Goal: Navigation & Orientation: Find specific page/section

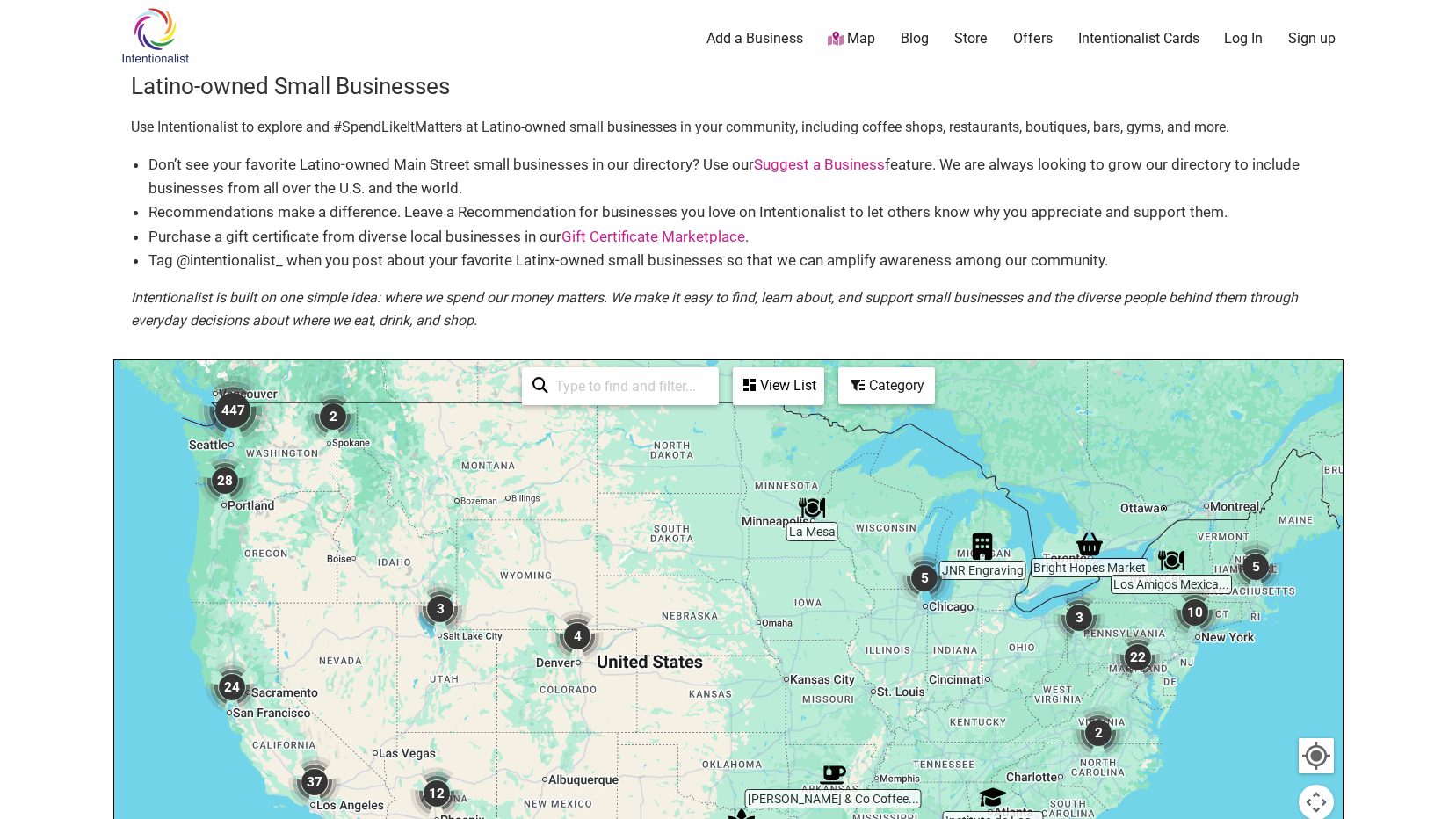
click at [219, 407] on img "447" at bounding box center [232, 410] width 70 height 70
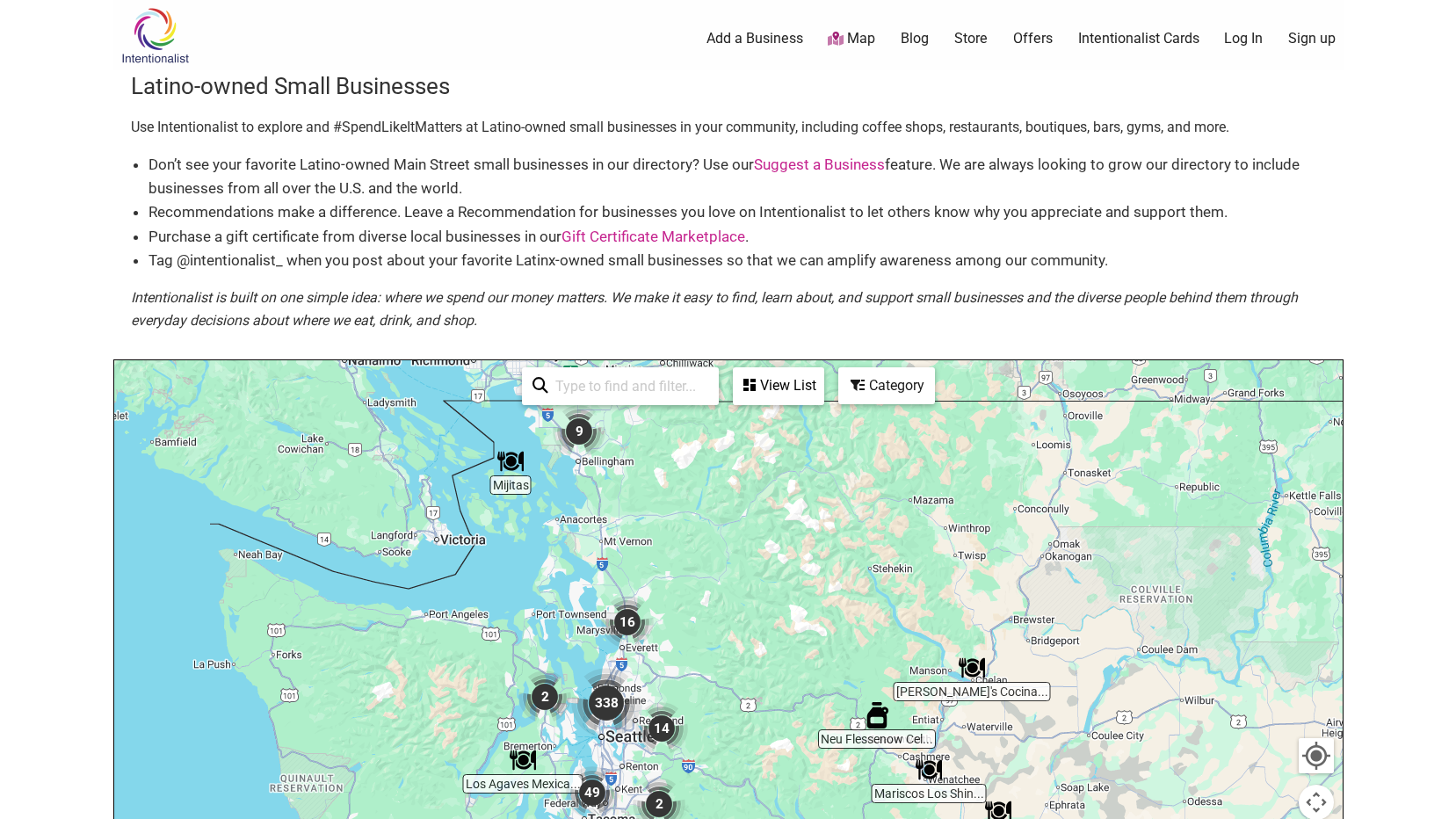
click at [605, 697] on img "338" at bounding box center [607, 703] width 70 height 70
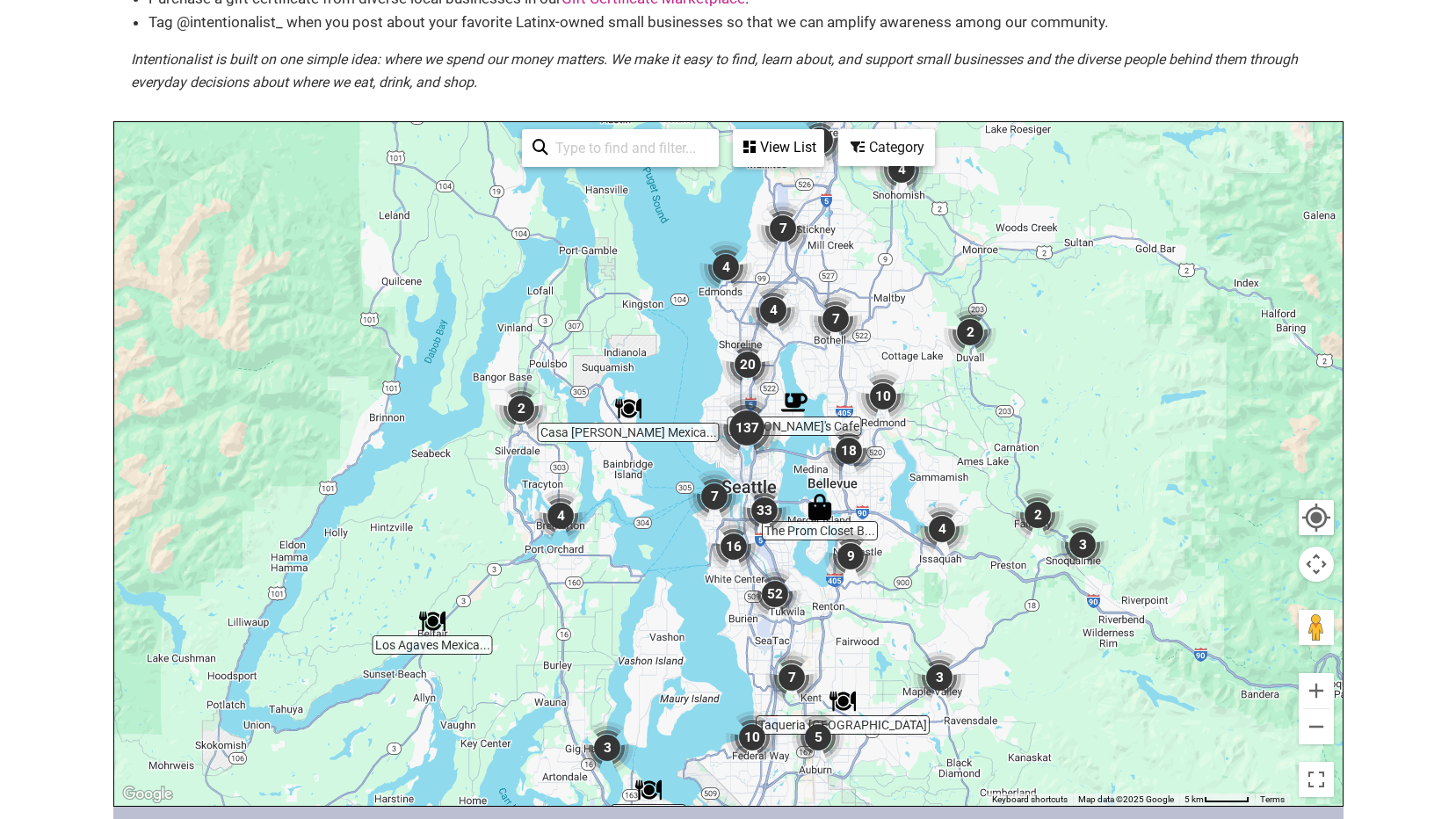
scroll to position [264, 0]
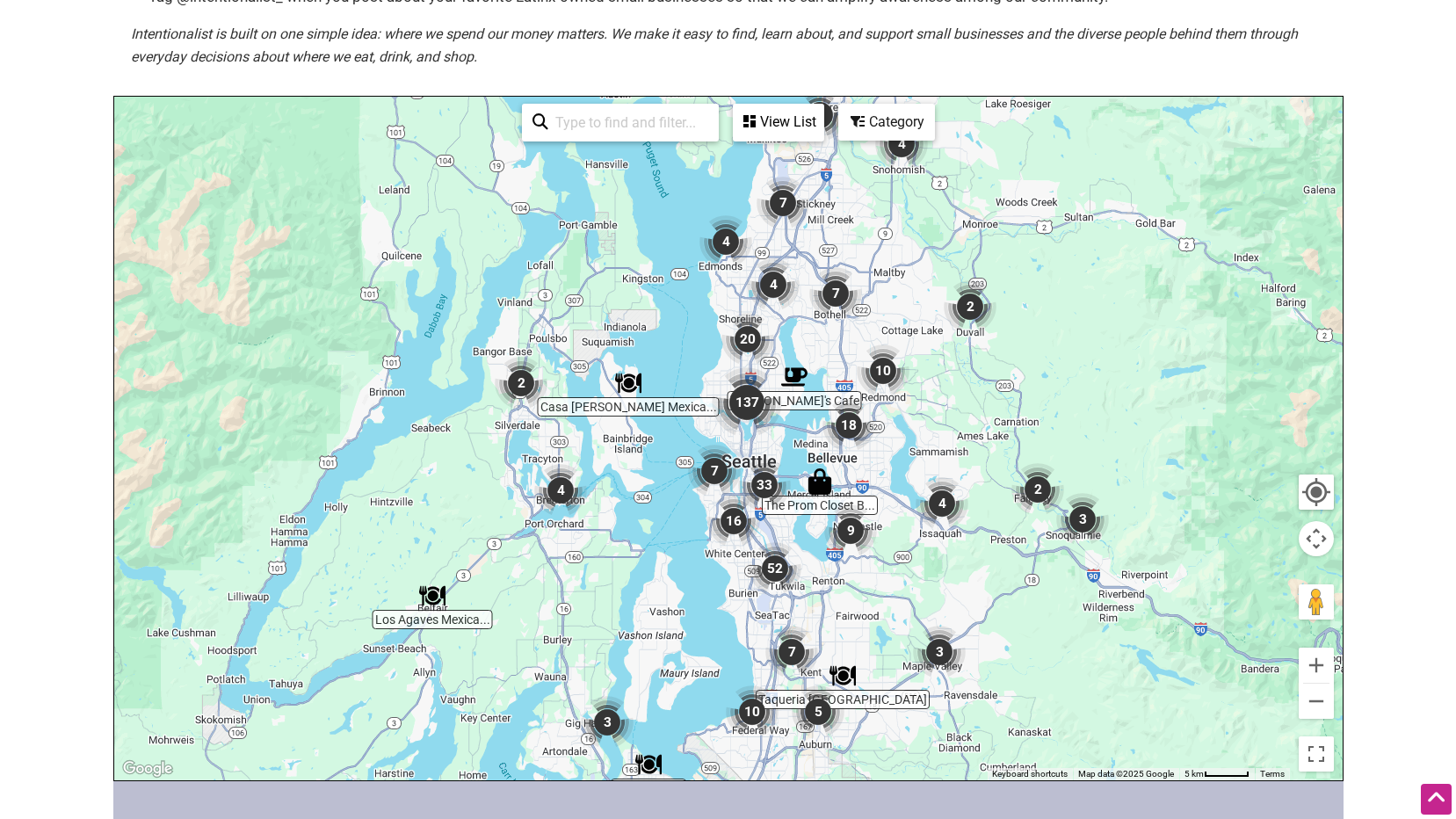
click at [752, 480] on img "33" at bounding box center [764, 485] width 53 height 53
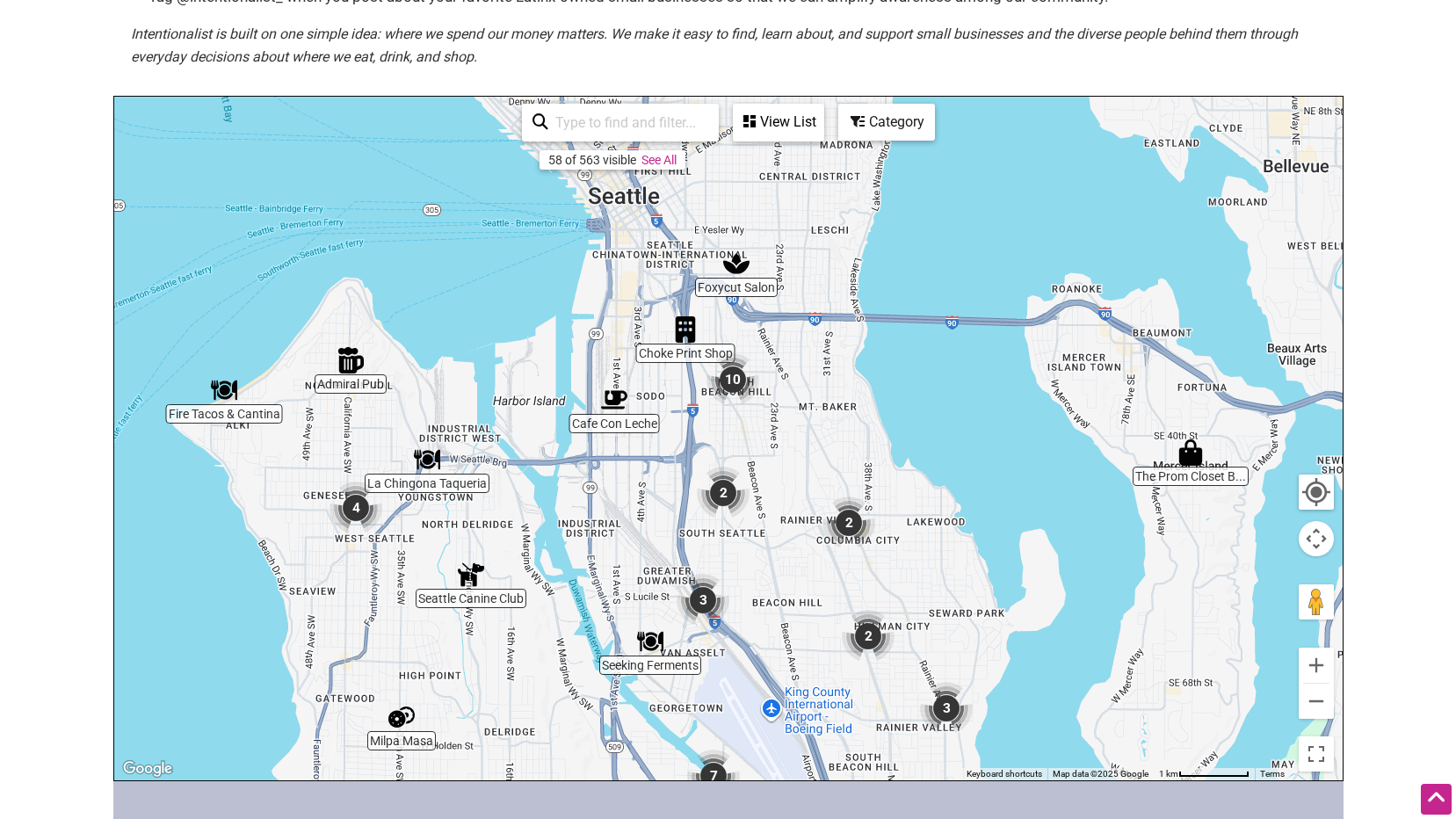
drag, startPoint x: 610, startPoint y: 398, endPoint x: 609, endPoint y: 537, distance: 139.0
click at [609, 537] on div "To navigate, press the arrow keys." at bounding box center [728, 438] width 1228 height 684
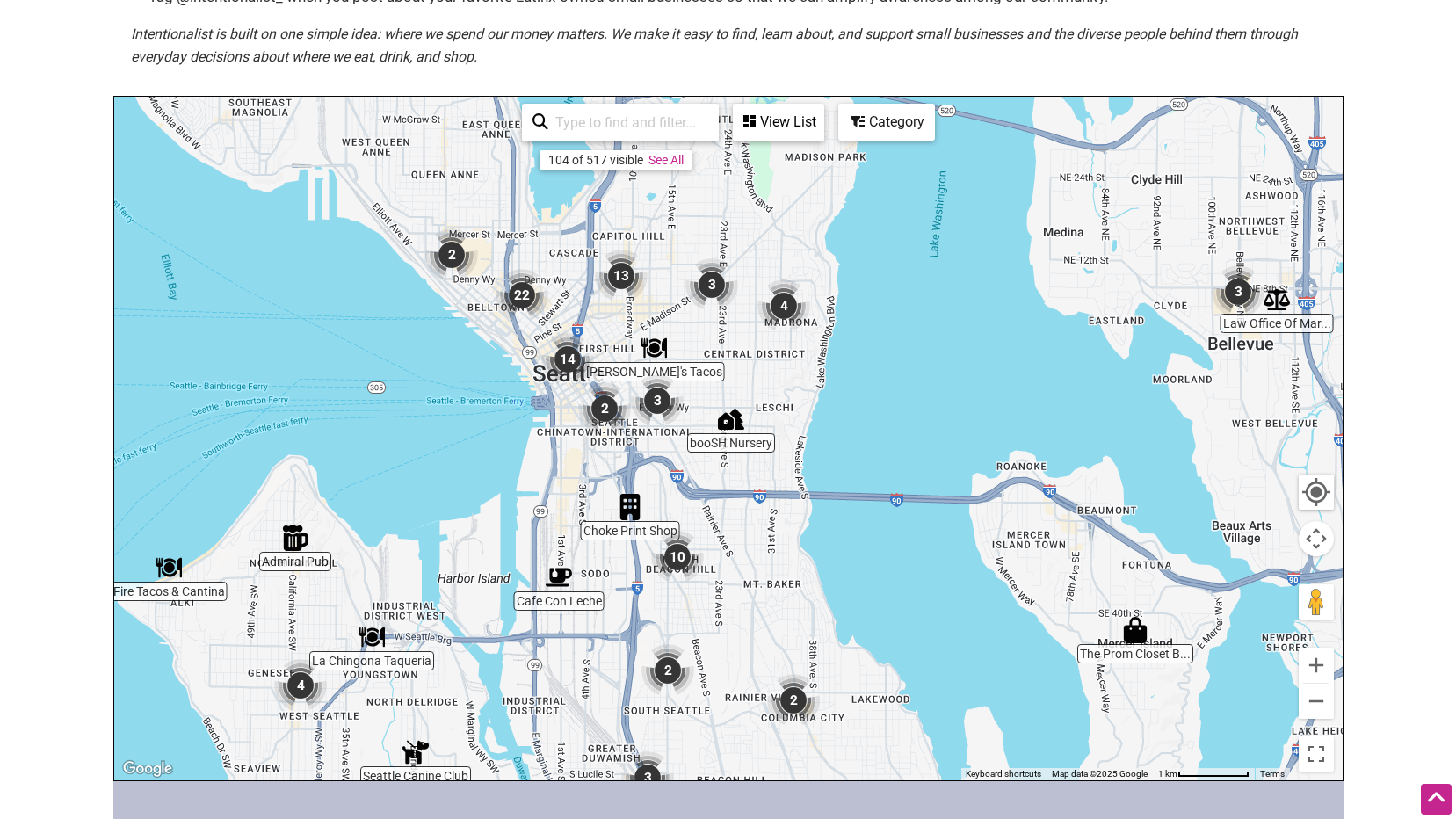
drag, startPoint x: 605, startPoint y: 314, endPoint x: 550, endPoint y: 493, distance: 187.3
click at [550, 493] on div "To navigate, press the arrow keys." at bounding box center [728, 438] width 1228 height 684
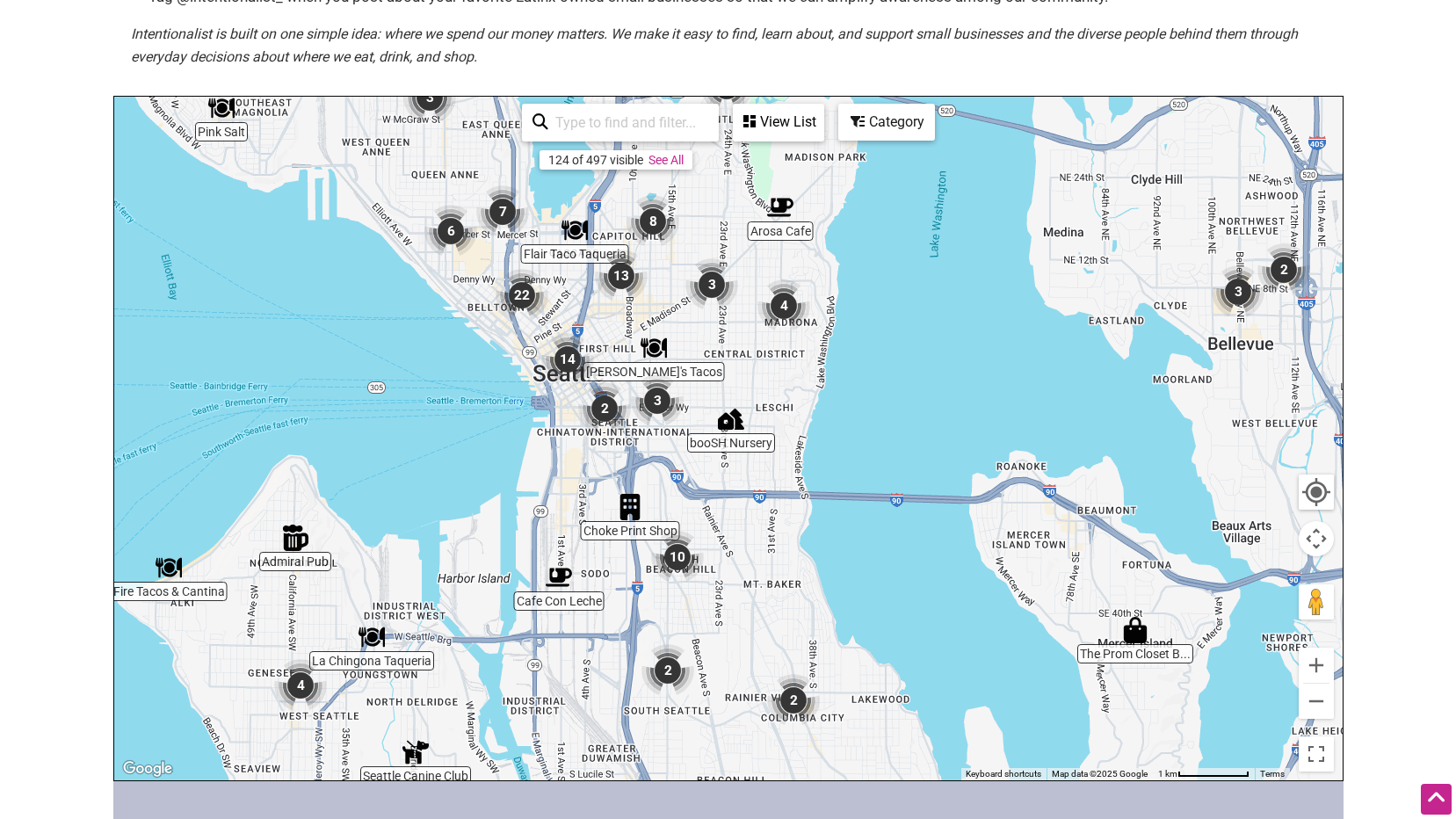
click at [623, 276] on img "13" at bounding box center [621, 275] width 53 height 53
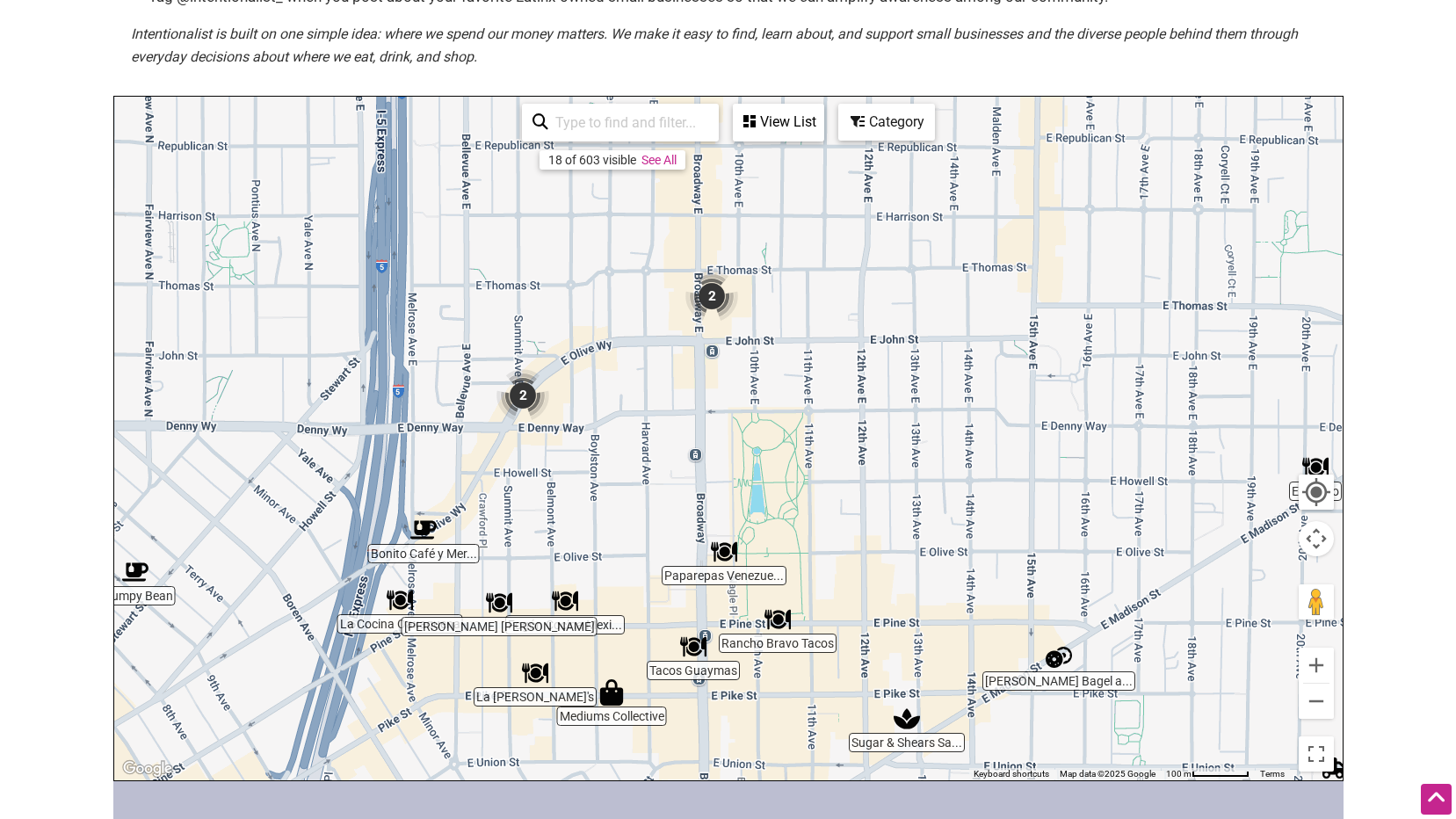
drag, startPoint x: 723, startPoint y: 284, endPoint x: 732, endPoint y: 347, distance: 63.6
click at [724, 418] on div "To navigate, press the arrow keys." at bounding box center [728, 438] width 1228 height 684
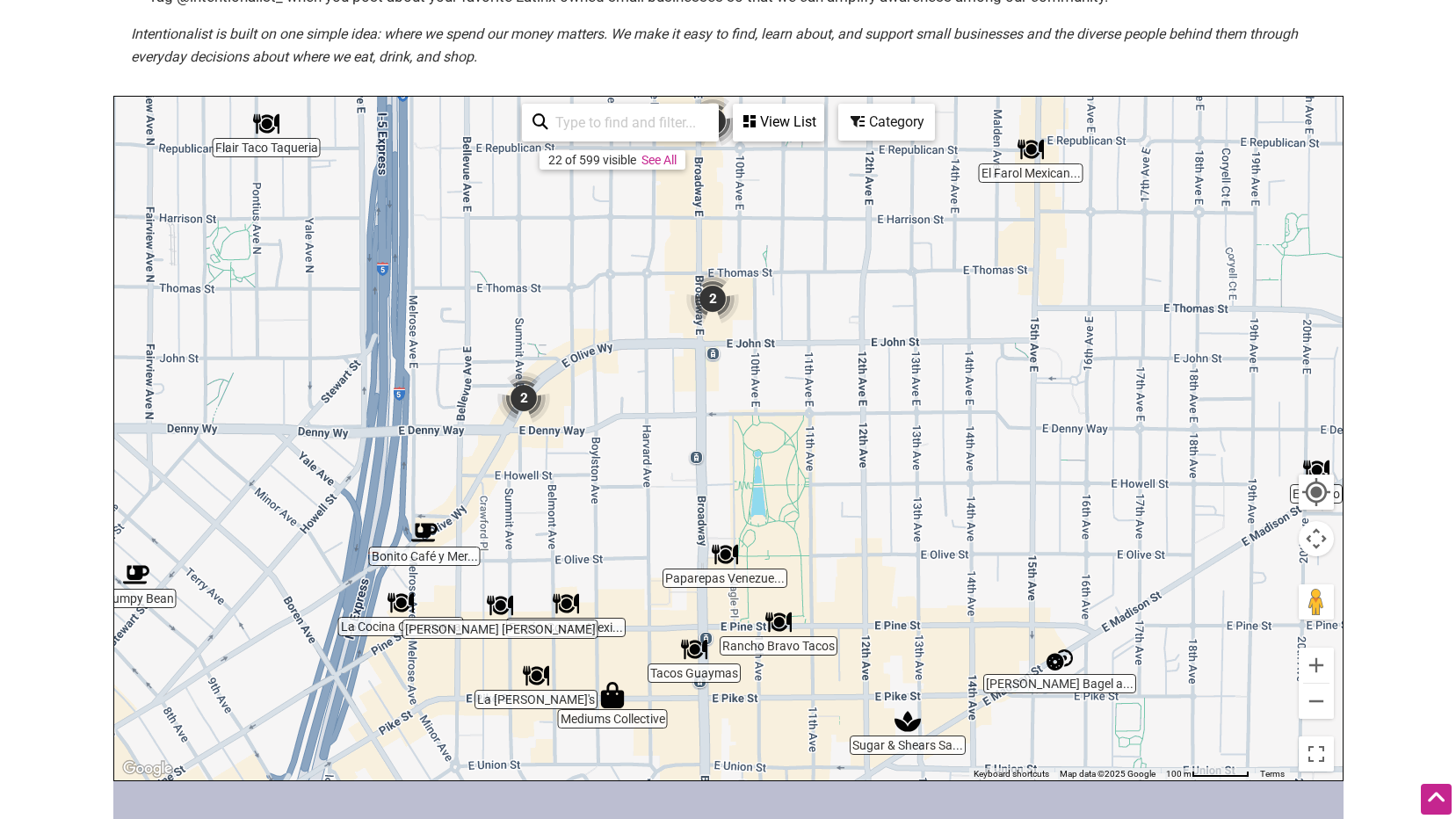
click at [713, 301] on img "2" at bounding box center [712, 298] width 53 height 53
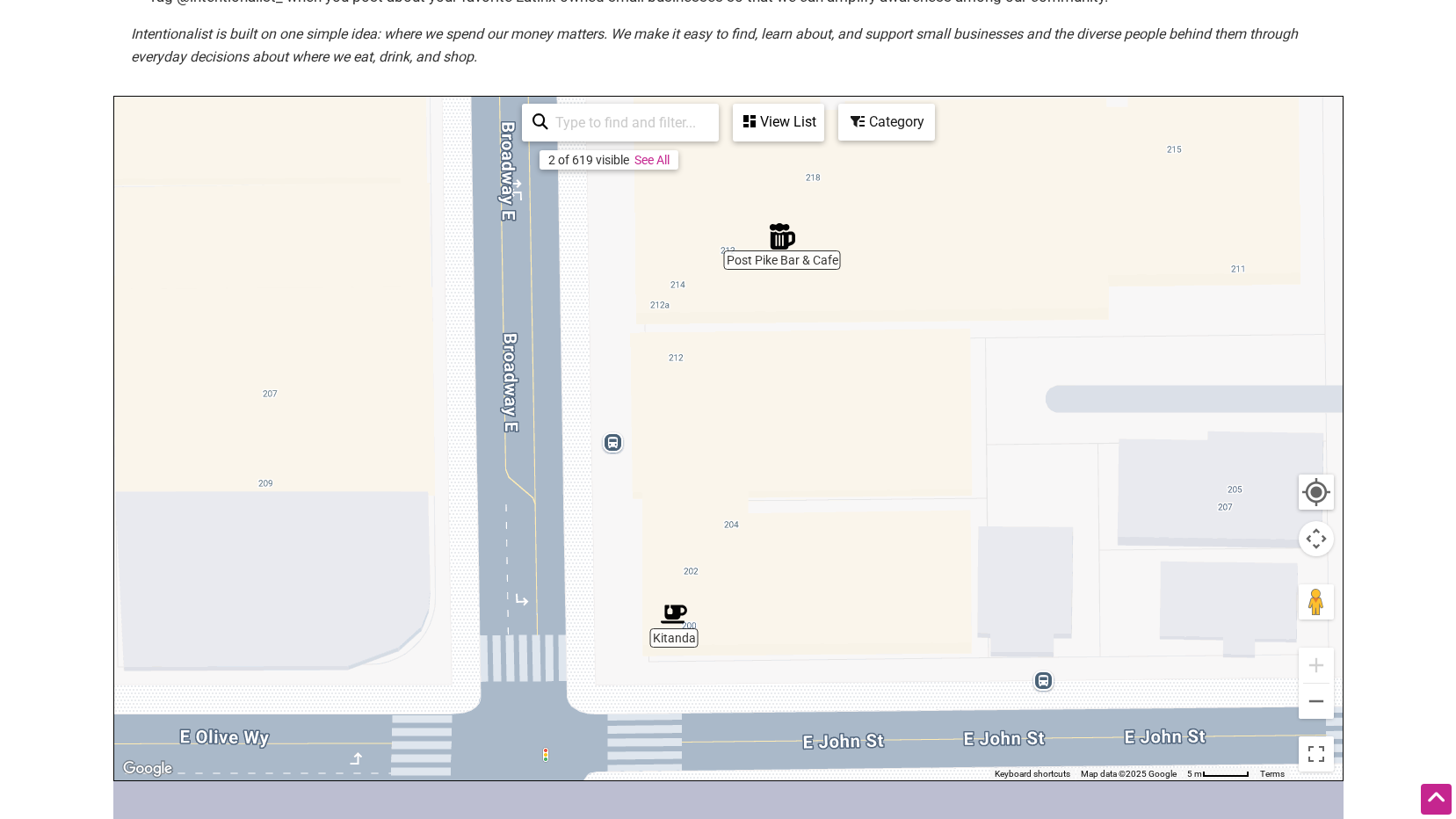
click at [775, 245] on img "Post Pike Bar & Cafe" at bounding box center [782, 236] width 26 height 26
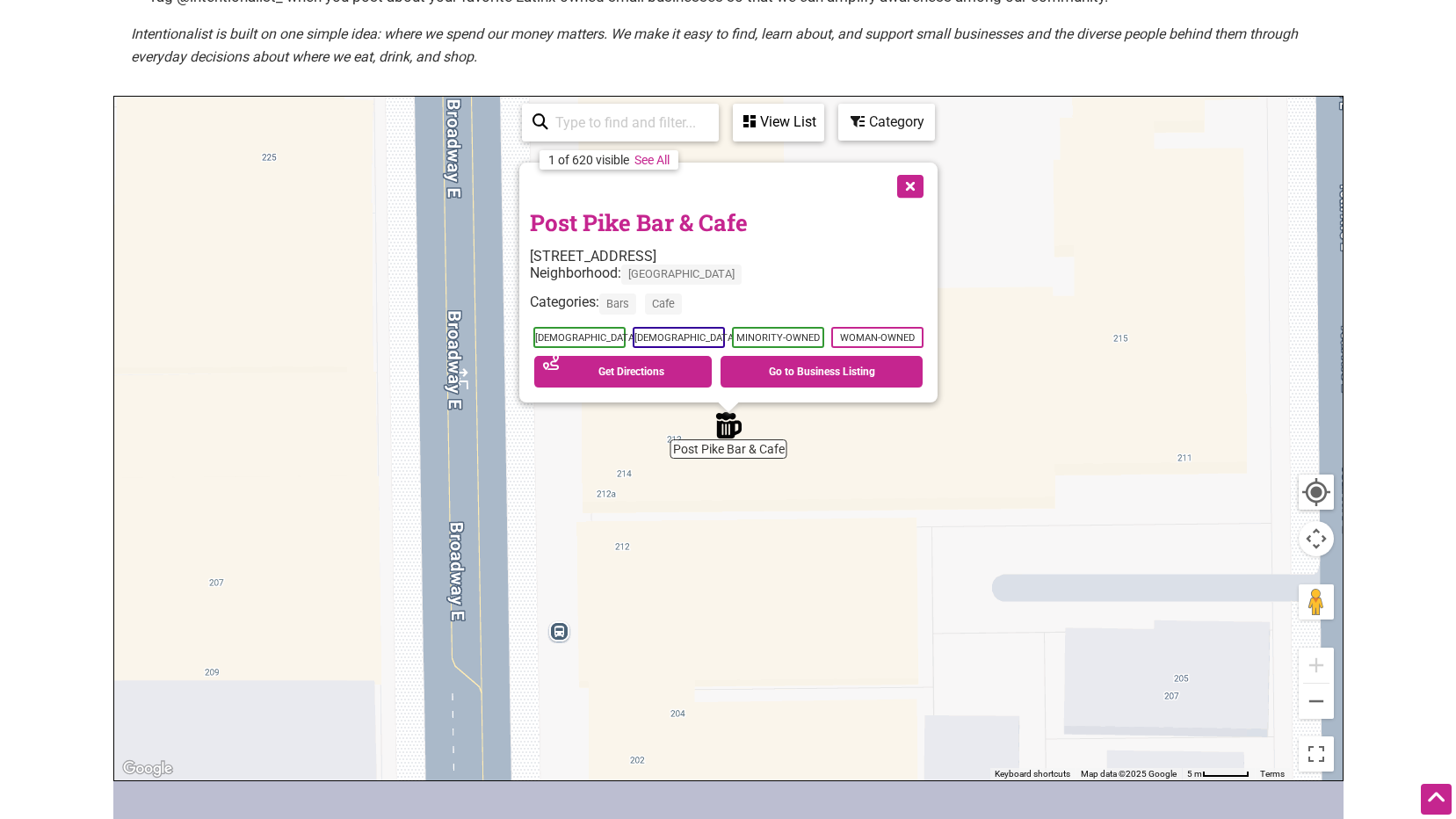
click at [919, 183] on button "Close" at bounding box center [908, 183] width 44 height 44
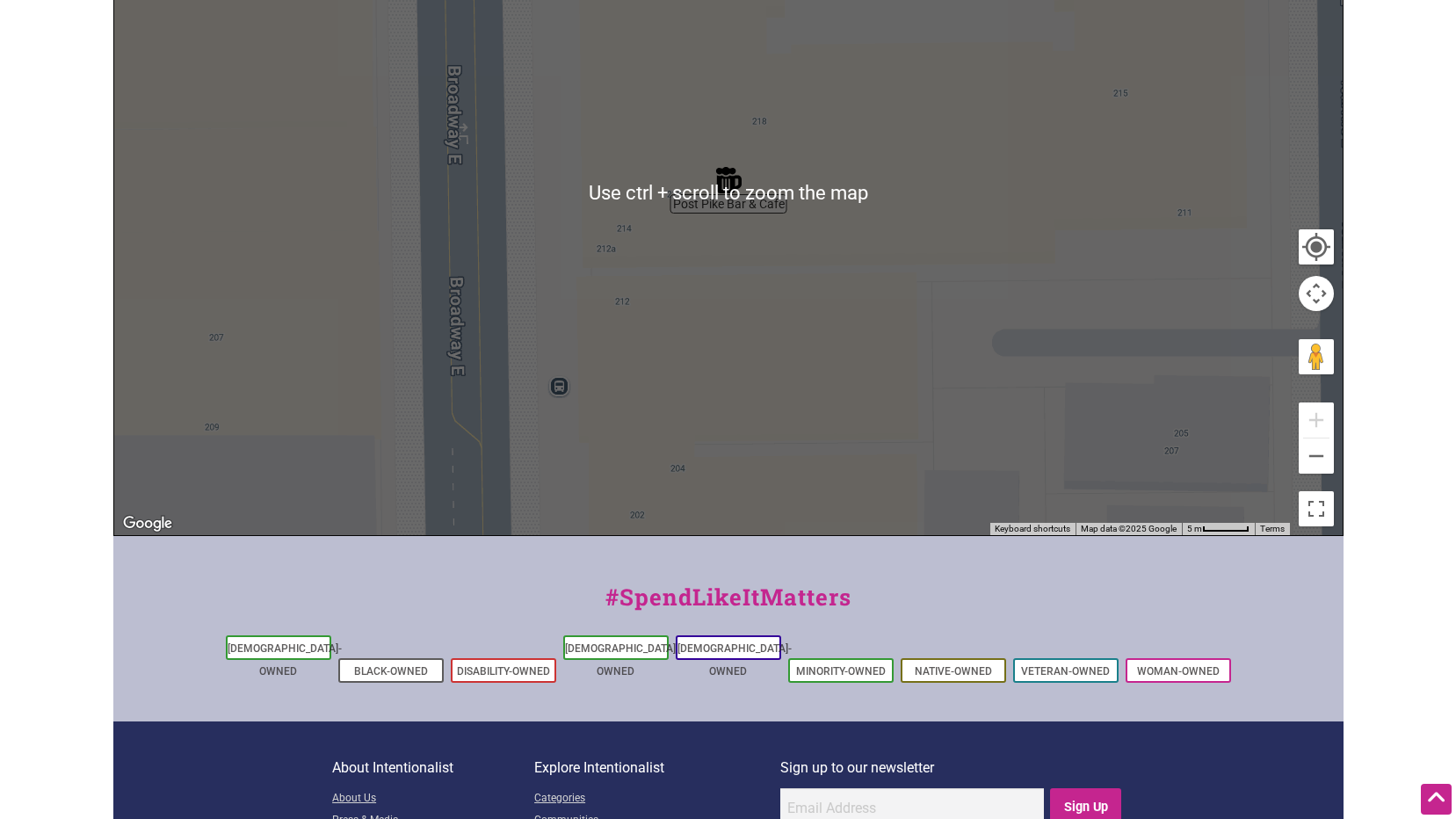
scroll to position [293, 0]
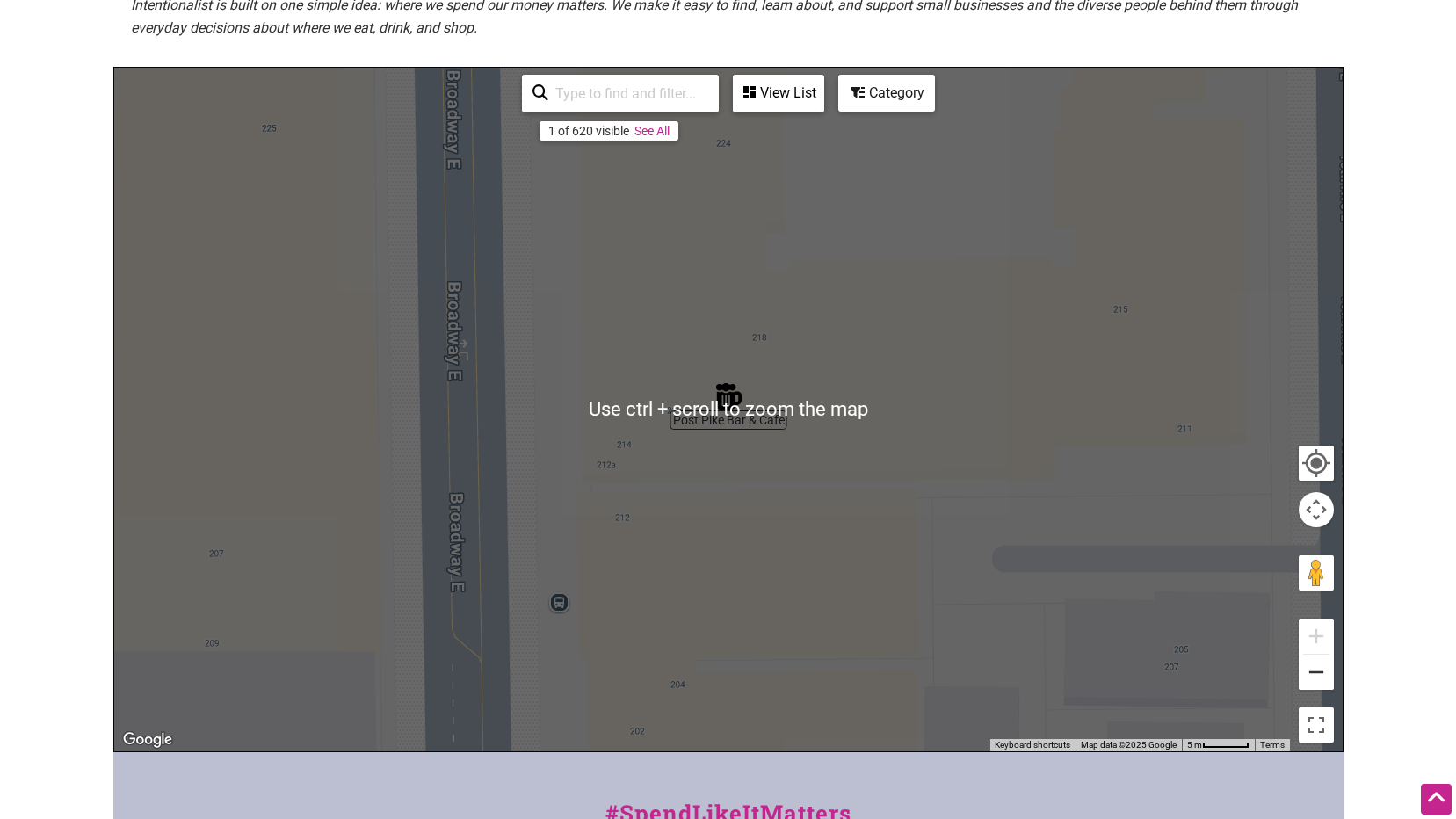
click at [1312, 671] on button "Zoom out" at bounding box center [1316, 673] width 35 height 35
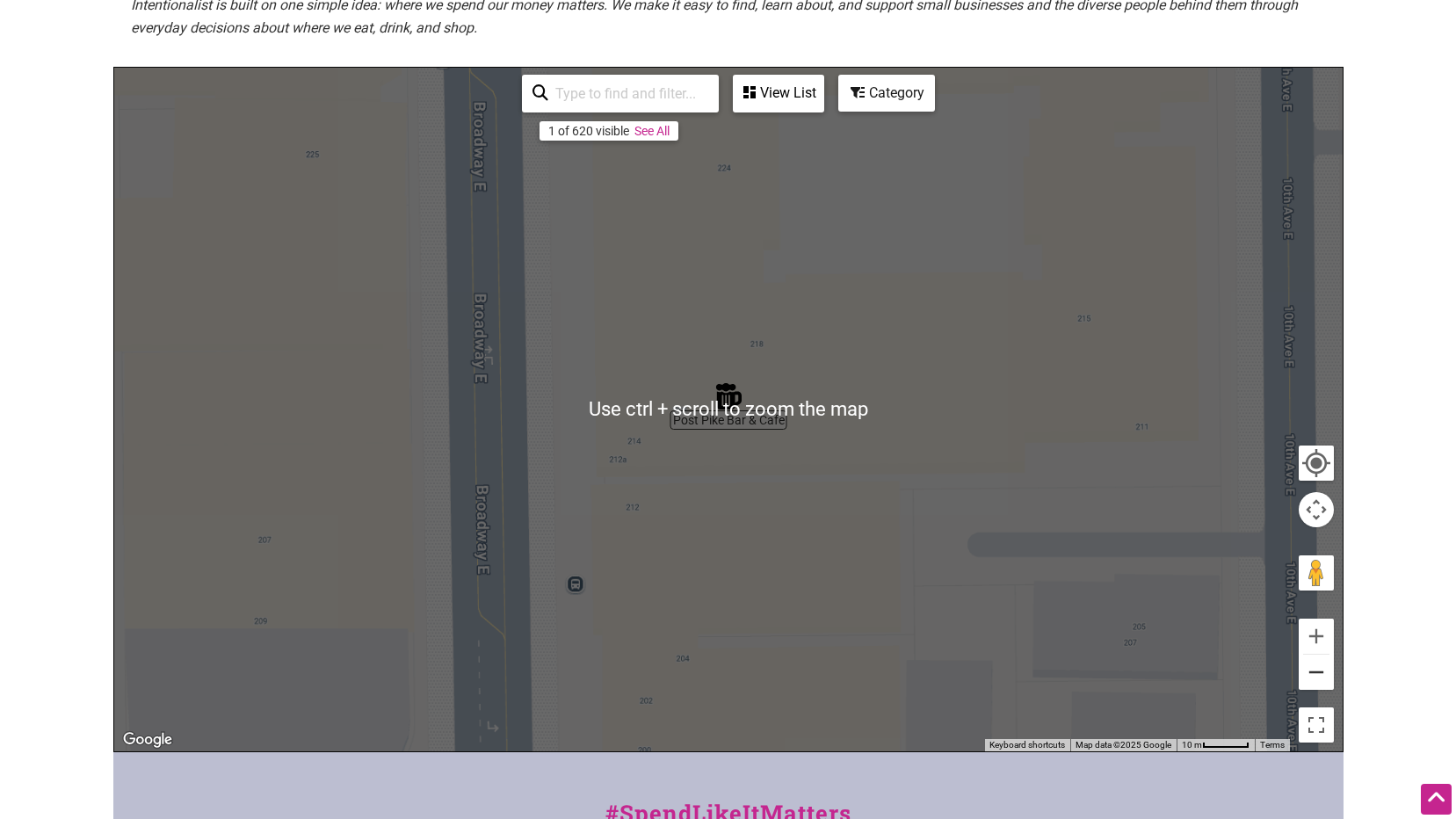
click at [1312, 671] on button "Zoom out" at bounding box center [1316, 673] width 35 height 35
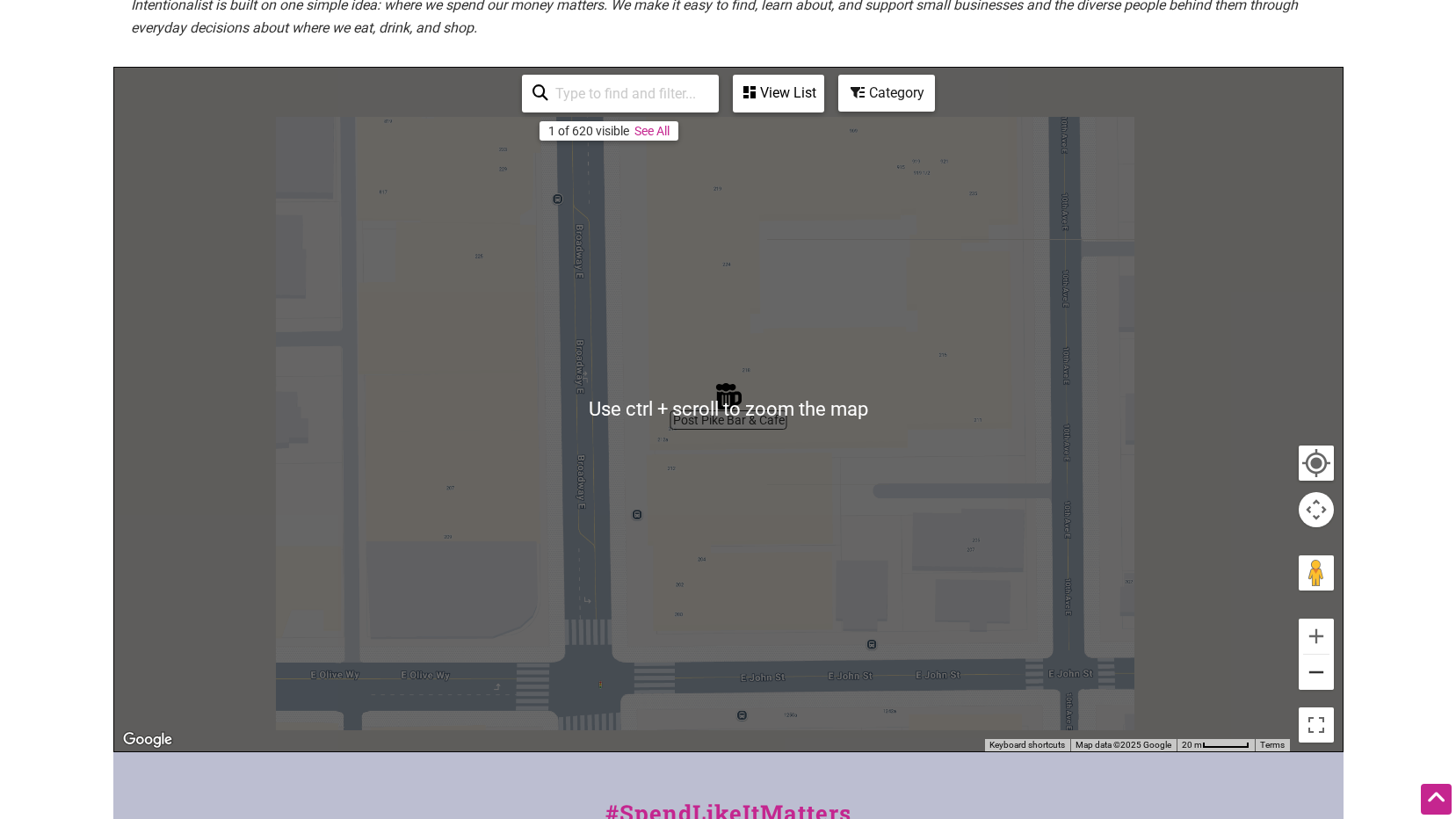
click at [1312, 671] on button "Zoom out" at bounding box center [1316, 673] width 35 height 35
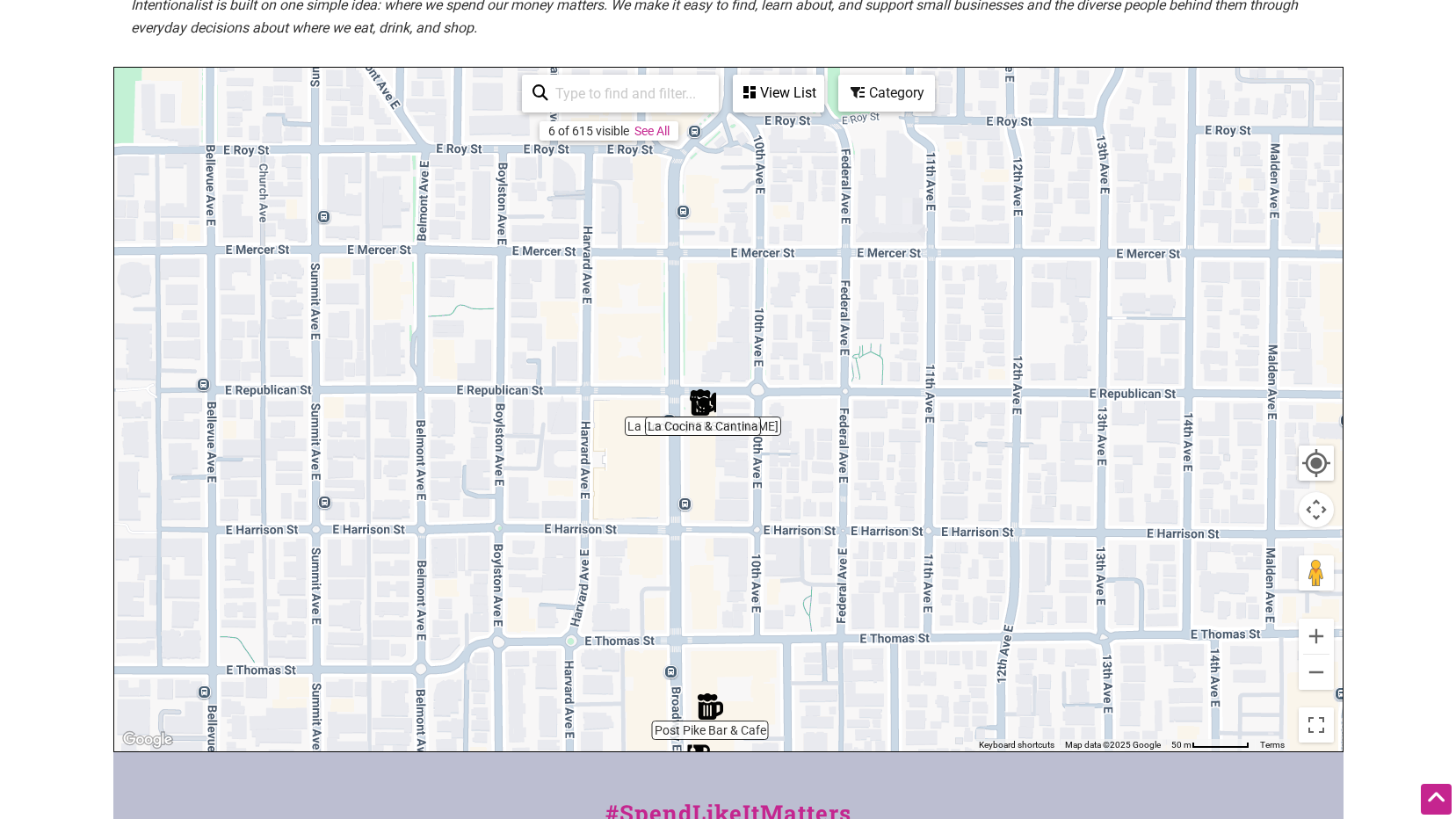
drag, startPoint x: 702, startPoint y: 237, endPoint x: 684, endPoint y: 550, distance: 313.5
click at [684, 550] on div "To navigate, press the arrow keys." at bounding box center [728, 410] width 1228 height 684
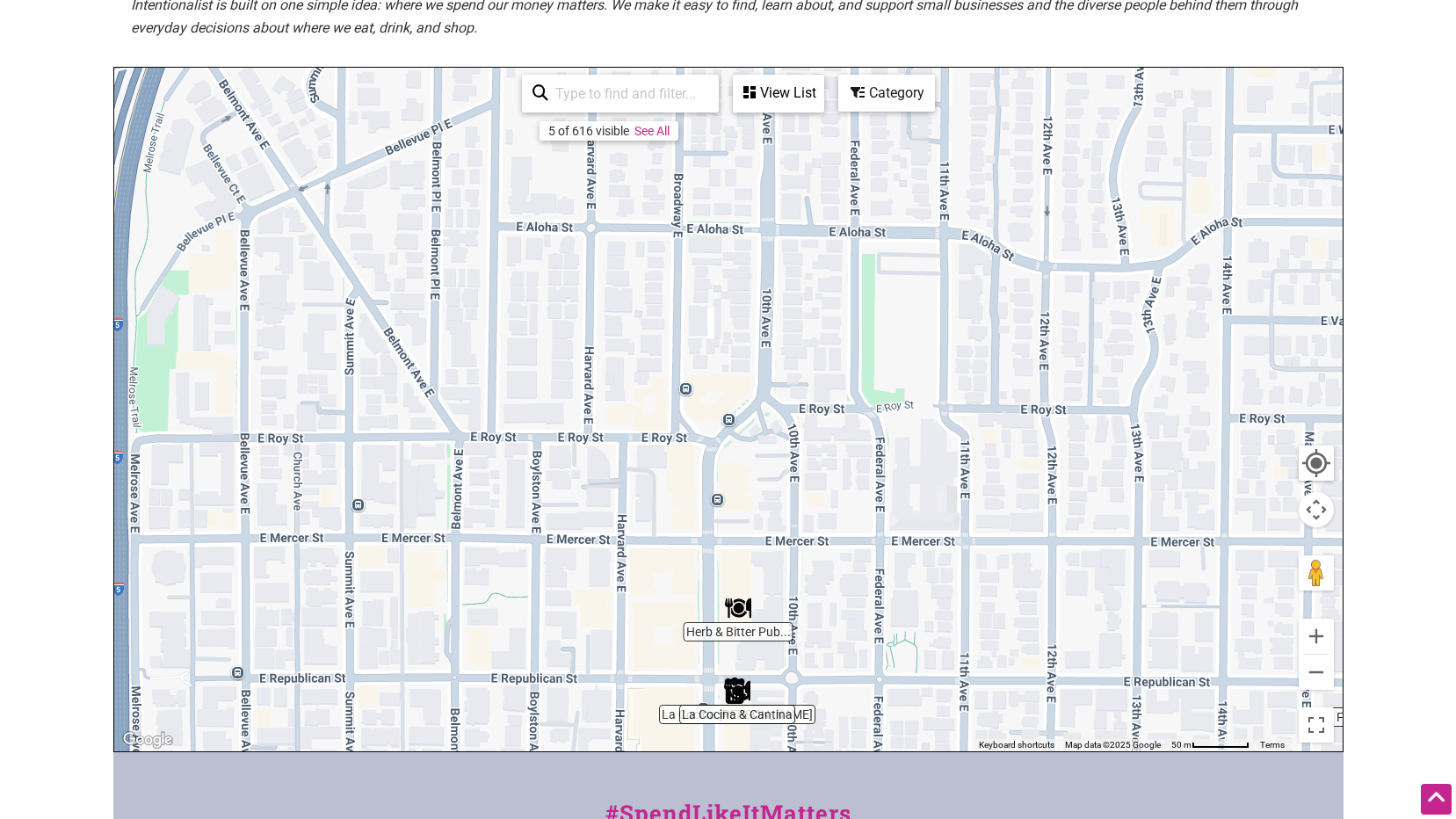
drag, startPoint x: 883, startPoint y: 302, endPoint x: 917, endPoint y: 594, distance: 294.0
click at [917, 594] on div "To navigate, press the arrow keys." at bounding box center [728, 410] width 1228 height 684
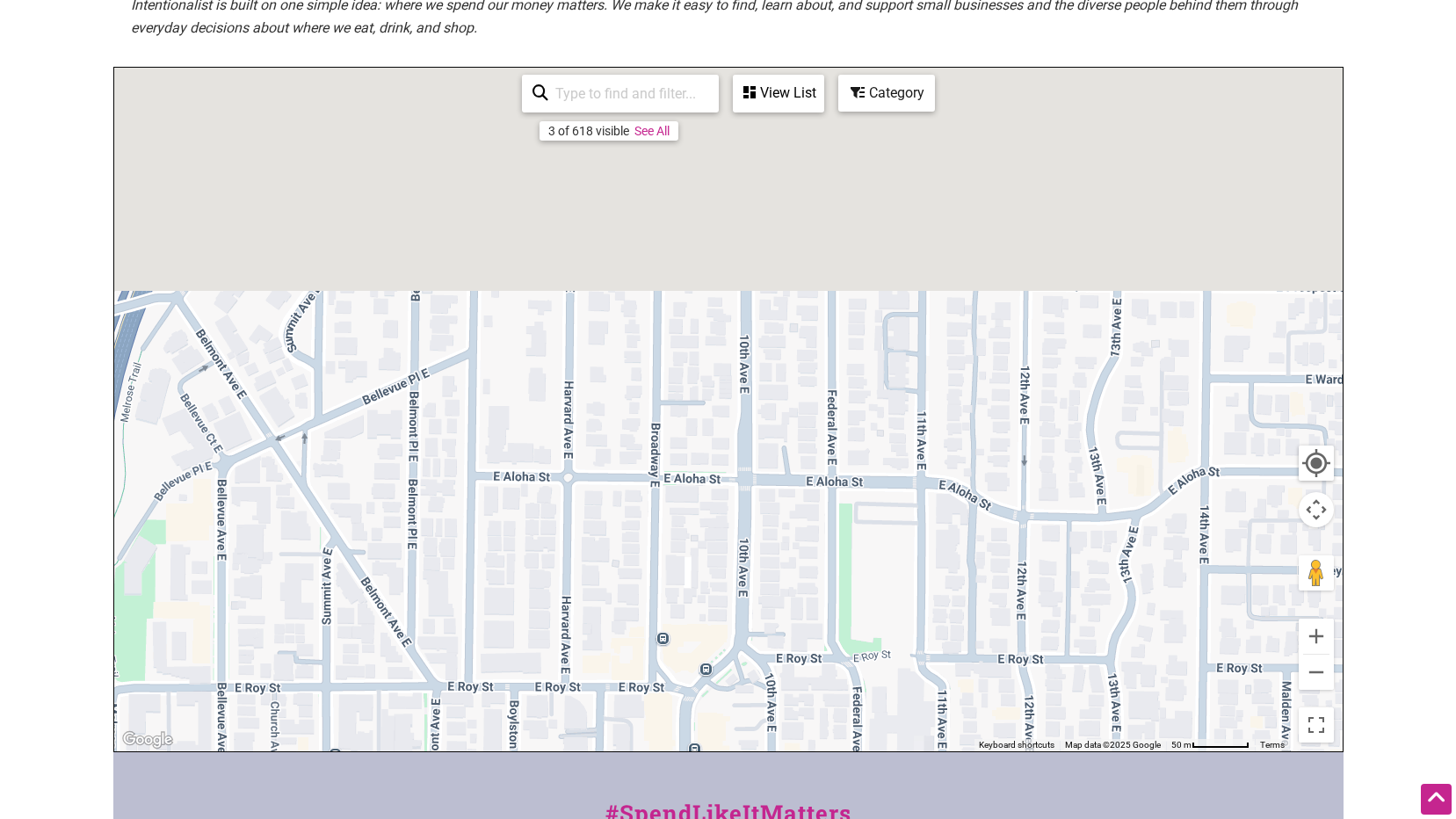
drag, startPoint x: 915, startPoint y: 380, endPoint x: 891, endPoint y: 707, distance: 327.9
click at [891, 707] on div "To navigate, press the arrow keys." at bounding box center [728, 410] width 1228 height 684
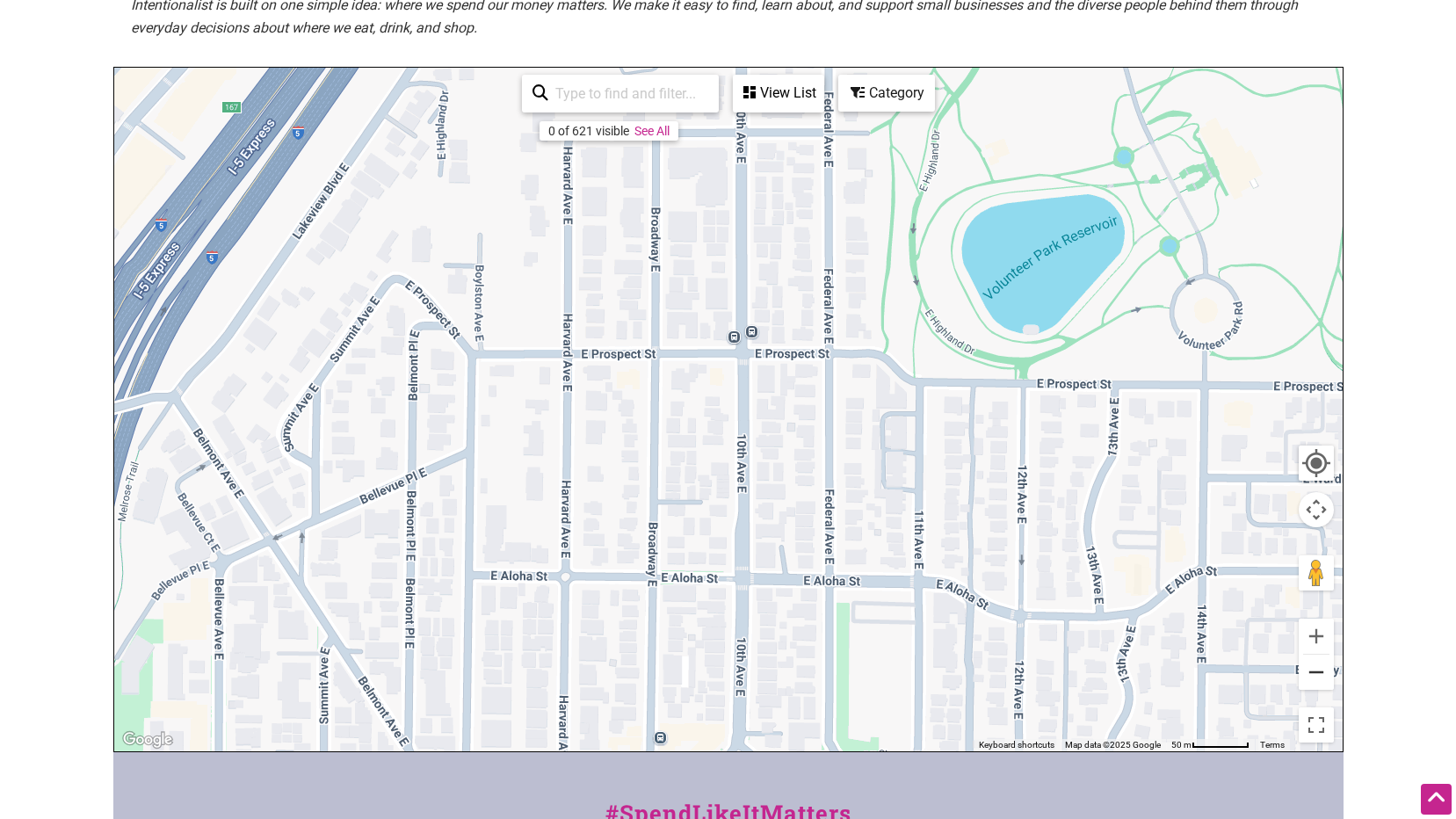
click at [1310, 673] on button "Zoom out" at bounding box center [1316, 673] width 35 height 35
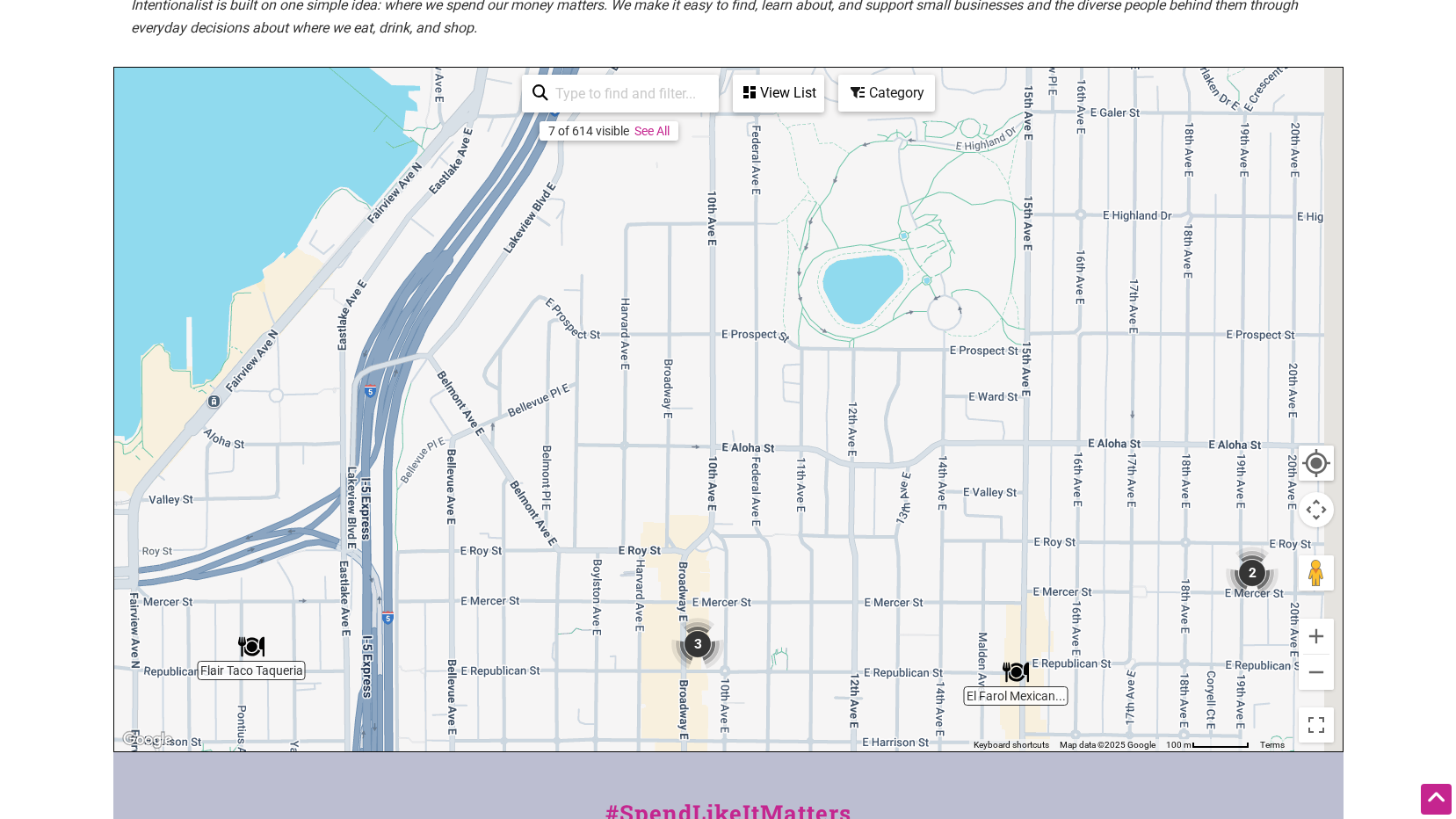
drag, startPoint x: 657, startPoint y: 465, endPoint x: 597, endPoint y: 324, distance: 153.2
click at [597, 326] on div "To navigate, press the arrow keys." at bounding box center [728, 410] width 1228 height 684
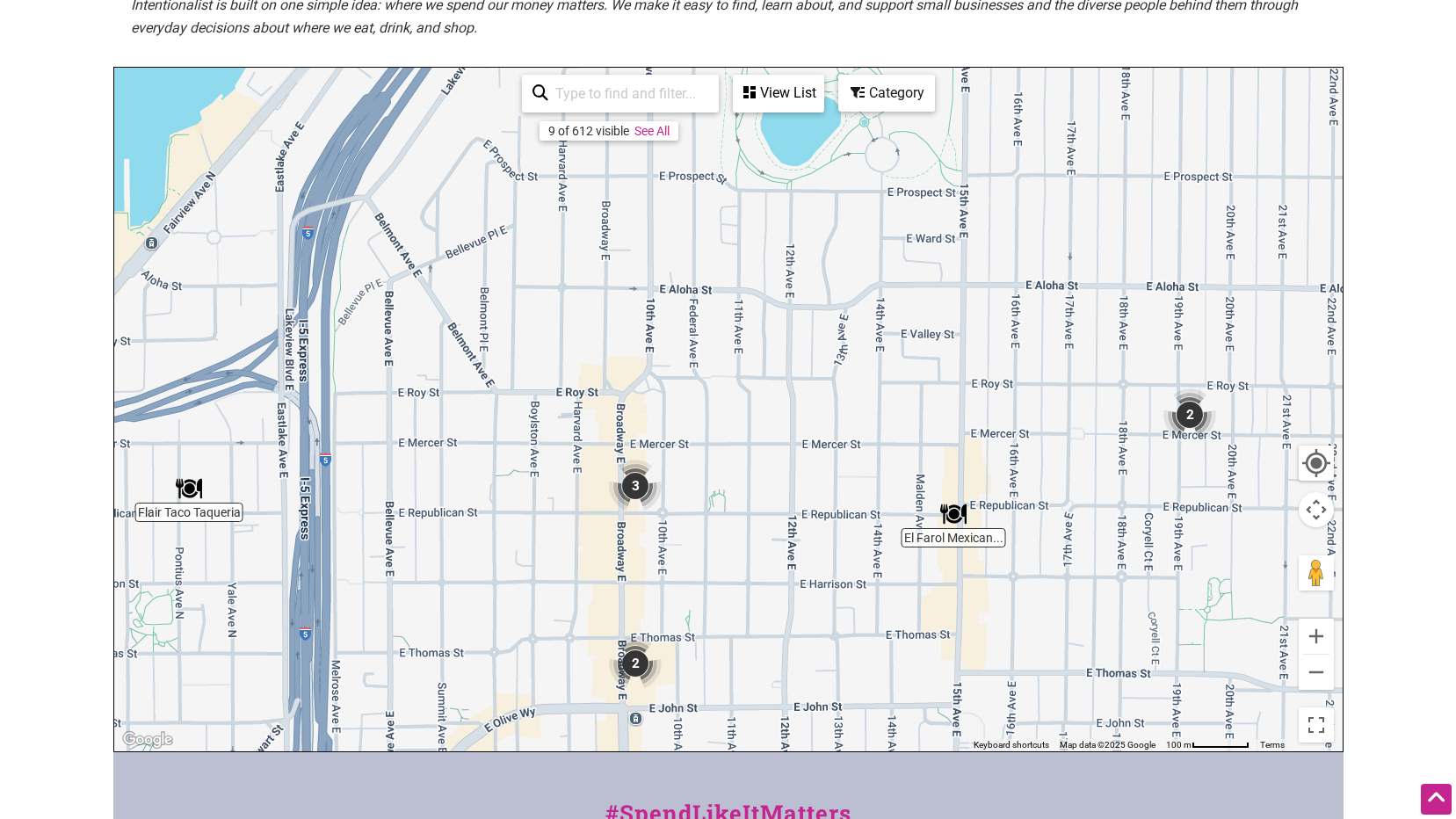
click at [1193, 416] on img "2" at bounding box center [1189, 414] width 53 height 53
